Goal: Transaction & Acquisition: Purchase product/service

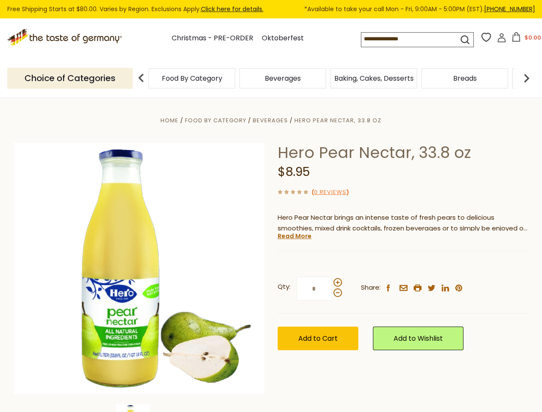
click at [271, 206] on div "Home Food By Category [GEOGRAPHIC_DATA] Hero Pear Nectar, 33.8 oz Hero Pear Nec…" at bounding box center [270, 280] width 527 height 330
click at [411, 39] on input at bounding box center [402, 39] width 82 height 12
click at [524, 39] on button "$0.00" at bounding box center [526, 38] width 36 height 13
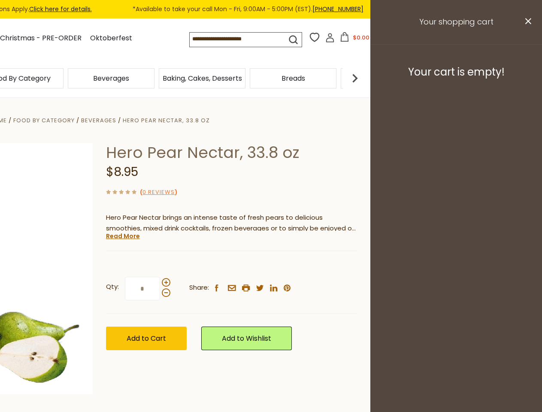
click at [157, 78] on div "Beverages" at bounding box center [111, 78] width 91 height 20
click at [63, 78] on div "Beverages" at bounding box center [20, 78] width 87 height 20
click at [526, 78] on h3 "Your cart is empty!" at bounding box center [456, 72] width 150 height 13
click at [271, 255] on div "Hero Pear Nectar, 33.8 oz $8.95 ( 0 Reviews ) Hero Pear Nectar brings an intens…" at bounding box center [231, 256] width 251 height 226
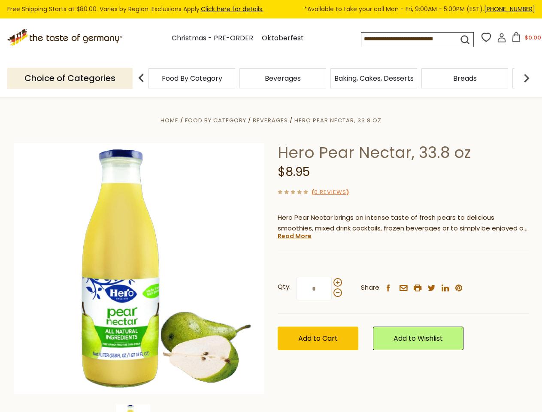
click at [139, 408] on div "Home Food By Category [GEOGRAPHIC_DATA] Hero Pear Nectar, 33.8 oz Hero Pear Nec…" at bounding box center [270, 280] width 527 height 330
click at [294, 236] on link "Read More" at bounding box center [294, 236] width 34 height 9
